Goal: Task Accomplishment & Management: Use online tool/utility

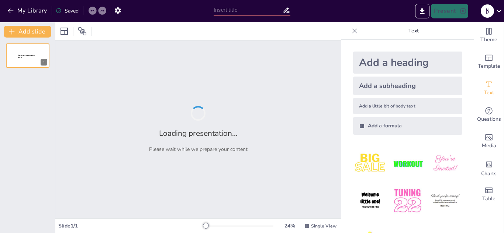
type input "تأثير الألياف الكربونية CFRP على تعزيز أعمدة الخرسانة المسلحة RC"
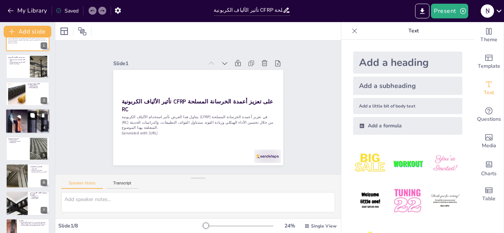
scroll to position [32, 0]
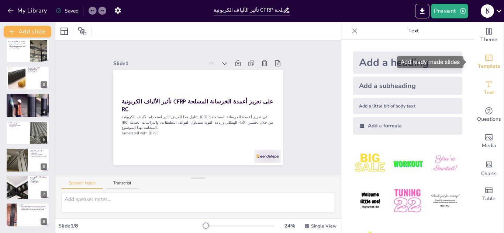
click at [485, 65] on span "Template" at bounding box center [489, 66] width 22 height 8
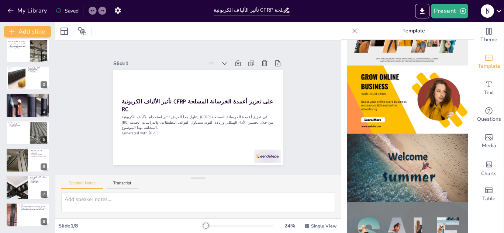
scroll to position [111, 0]
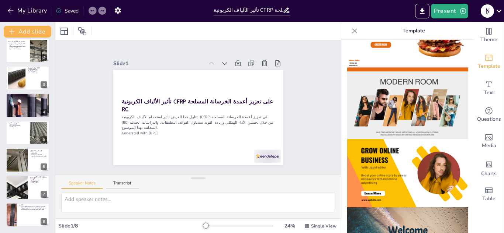
click at [406, 89] on img at bounding box center [407, 106] width 121 height 68
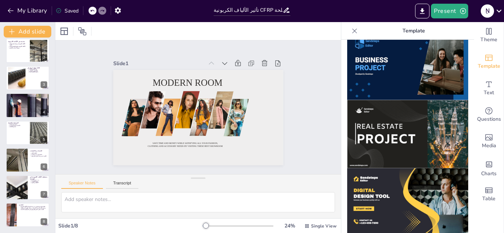
scroll to position [701, 0]
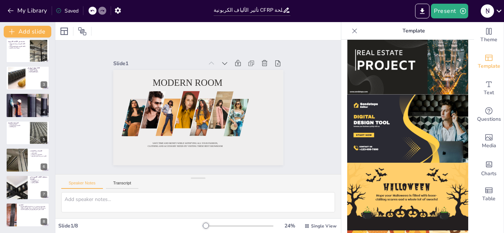
click at [399, 111] on img at bounding box center [407, 129] width 121 height 68
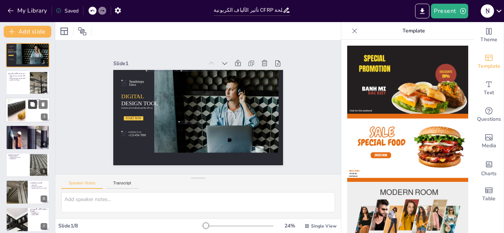
scroll to position [0, 0]
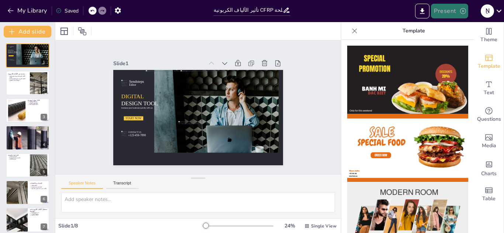
click at [445, 16] on button "Present" at bounding box center [449, 11] width 37 height 15
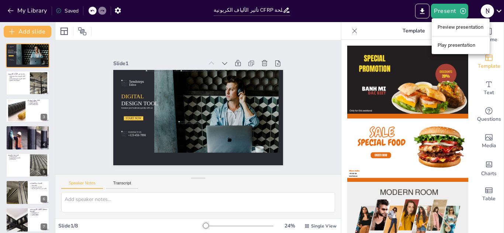
click at [440, 43] on li "Play presentation" at bounding box center [461, 45] width 58 height 12
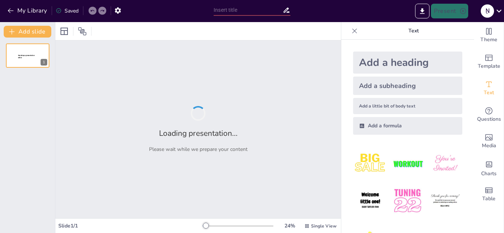
type input "تأثير الألياف الكربونية CFRP على تعزيز أعمدة الخرسانة المسلحة RC"
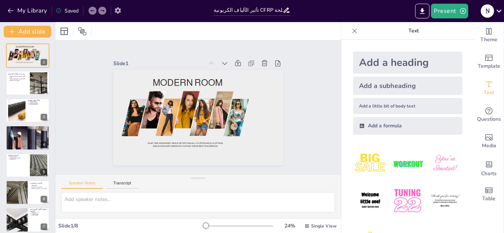
click at [115, 10] on icon "button" at bounding box center [118, 11] width 8 height 8
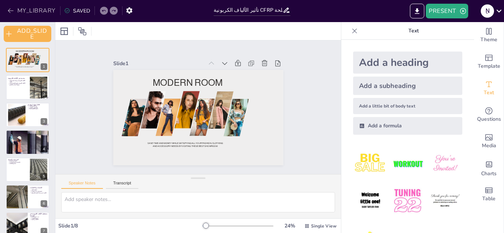
click at [8, 8] on icon "button" at bounding box center [10, 10] width 7 height 7
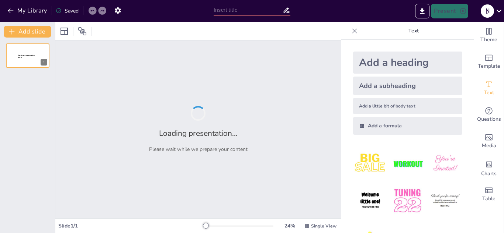
type input "تأثير الألياف الكربونية CFRP على تعزيز أعمدة الخرسانة المسلحة RC"
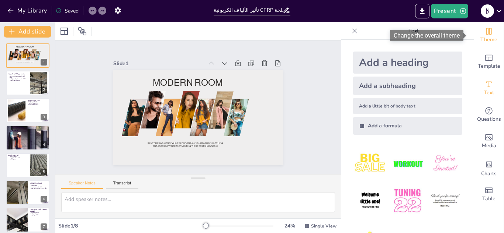
click at [486, 36] on span "Theme" at bounding box center [488, 40] width 17 height 8
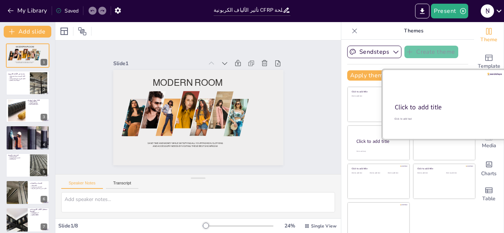
scroll to position [4, 0]
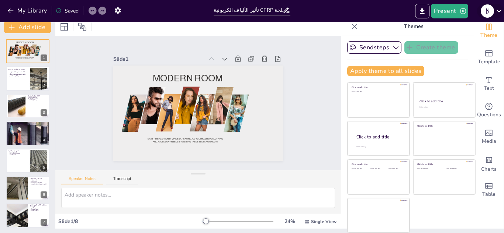
click at [501, 12] on icon at bounding box center [499, 11] width 10 height 10
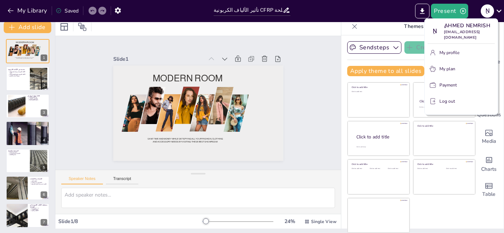
click at [303, 116] on div at bounding box center [252, 116] width 504 height 233
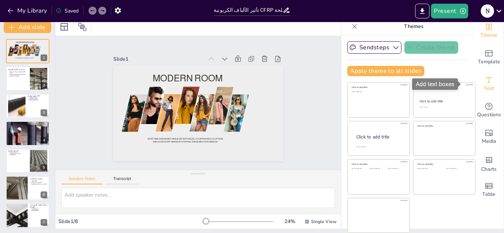
click at [484, 81] on icon "Add text boxes" at bounding box center [488, 80] width 9 height 9
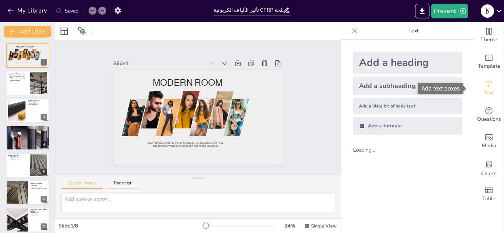
scroll to position [0, 0]
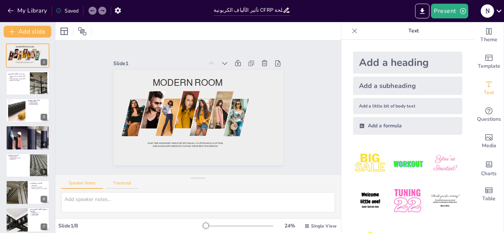
click at [124, 186] on button "Transcript" at bounding box center [122, 185] width 33 height 8
click at [84, 183] on button "Speaker Notes" at bounding box center [82, 185] width 42 height 8
click at [28, 156] on button at bounding box center [32, 159] width 9 height 9
type textarea "الدراسات الحديثة تشير إلى أن استخدام CFRP يمكن أن يزيد من قدرة التحمل للأعمدة ا…"
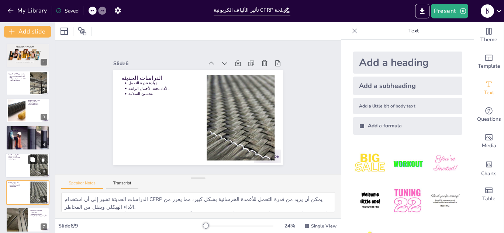
scroll to position [58, 0]
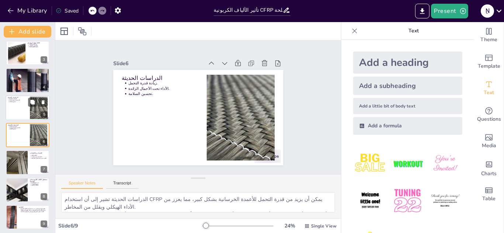
click at [24, 116] on div at bounding box center [28, 108] width 44 height 25
